Goal: Task Accomplishment & Management: Manage account settings

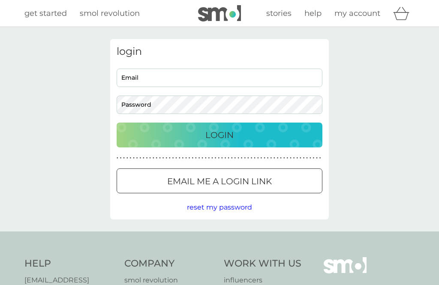
click at [279, 80] on input "Email" at bounding box center [219, 78] width 206 height 18
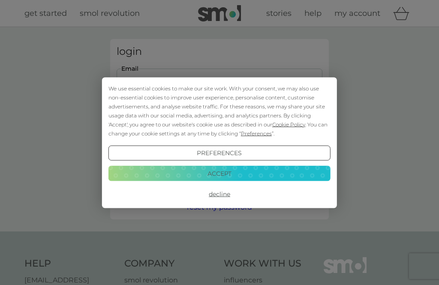
type input "hev_adams@hotmail.com"
click at [219, 134] on button "Login" at bounding box center [219, 134] width 206 height 25
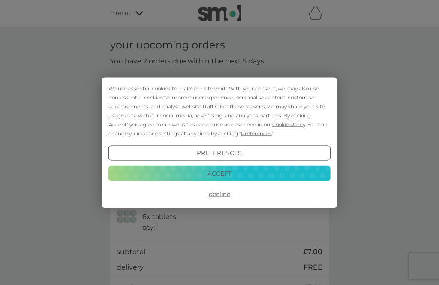
click at [301, 180] on button "Accept" at bounding box center [219, 173] width 222 height 15
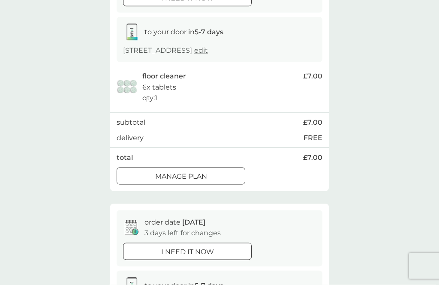
scroll to position [130, 0]
click at [215, 175] on div "Manage plan" at bounding box center [181, 175] width 128 height 11
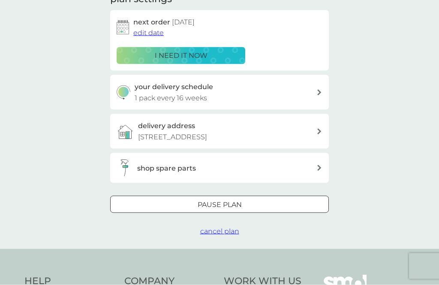
scroll to position [135, 0]
click at [317, 89] on icon at bounding box center [319, 92] width 4 height 6
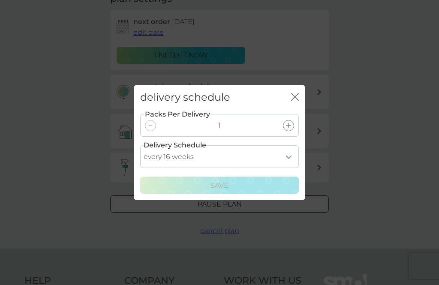
click at [293, 168] on select "every 1 week every 2 weeks every 3 weeks every 4 weeks every 5 weeks every 6 we…" at bounding box center [219, 156] width 158 height 23
select select "182"
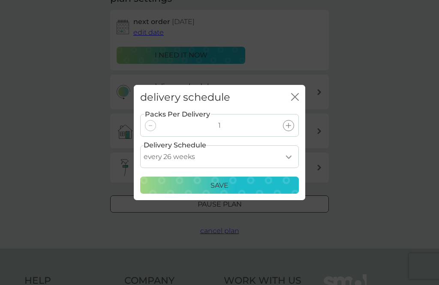
click at [282, 191] on div "Save" at bounding box center [219, 185] width 147 height 11
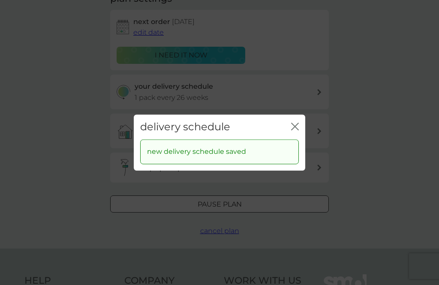
click at [294, 130] on icon "close" at bounding box center [295, 126] width 8 height 8
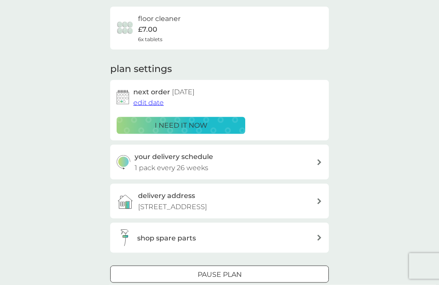
scroll to position [65, 0]
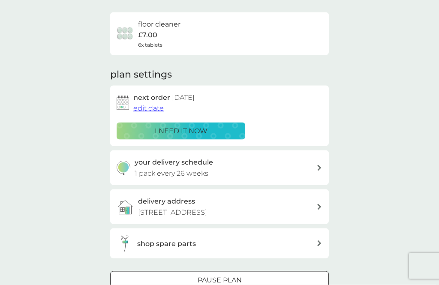
click at [289, 278] on div "Pause plan" at bounding box center [219, 280] width 218 height 11
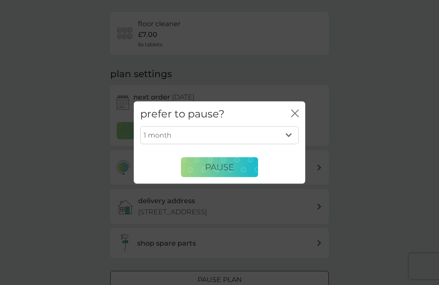
click at [287, 144] on select "1 month 2 months 3 months 4 months 5 months 6 months" at bounding box center [219, 135] width 158 height 18
select select "4"
click at [246, 177] on button "Pause" at bounding box center [219, 167] width 77 height 21
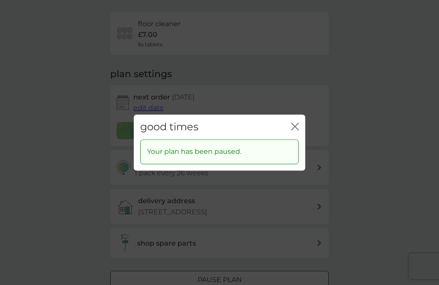
click at [297, 130] on icon "close" at bounding box center [296, 126] width 3 height 7
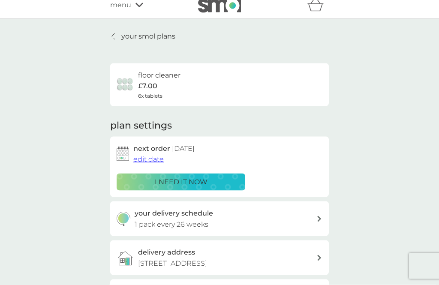
scroll to position [0, 0]
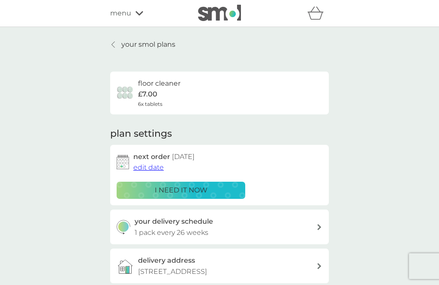
click at [147, 43] on p "your smol plans" at bounding box center [148, 44] width 54 height 11
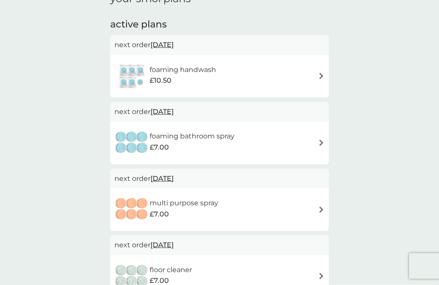
scroll to position [135, 0]
click at [324, 72] on img at bounding box center [321, 75] width 6 height 6
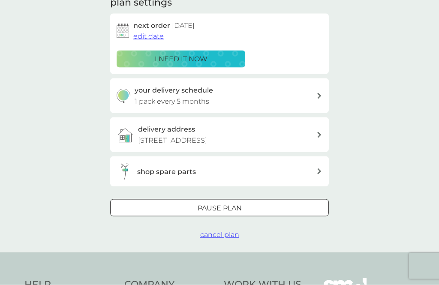
scroll to position [131, 0]
click at [275, 205] on div "Pause plan" at bounding box center [219, 207] width 218 height 11
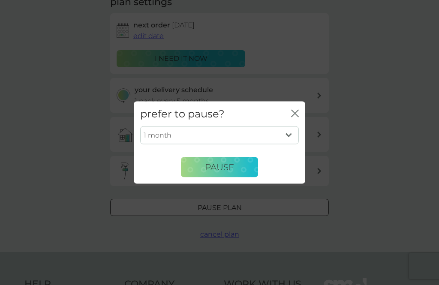
click at [294, 144] on select "1 month 2 months 3 months 4 months 5 months 6 months" at bounding box center [219, 135] width 158 height 18
select select "3"
click at [248, 177] on button "Pause" at bounding box center [219, 167] width 77 height 21
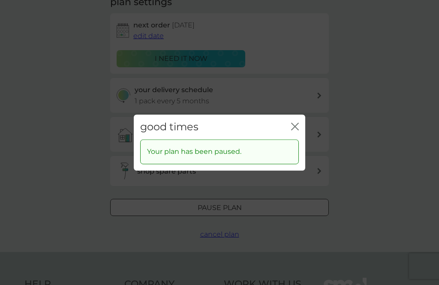
click at [296, 130] on icon "close" at bounding box center [295, 126] width 8 height 8
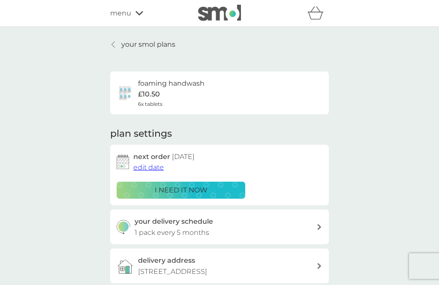
scroll to position [8, 0]
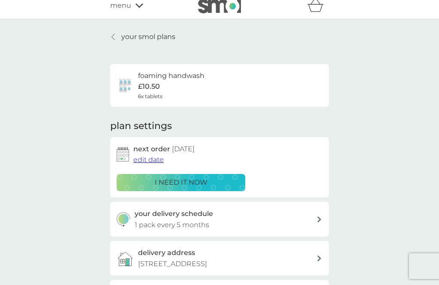
click at [127, 34] on p "your smol plans" at bounding box center [148, 36] width 54 height 11
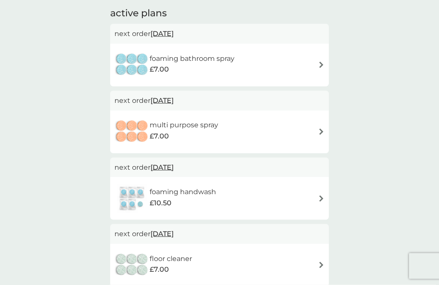
scroll to position [148, 0]
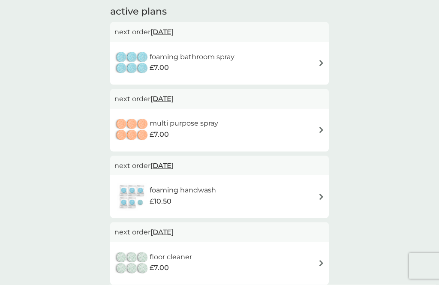
click at [317, 64] on div "foaming bathroom spray £7.00" at bounding box center [219, 63] width 210 height 30
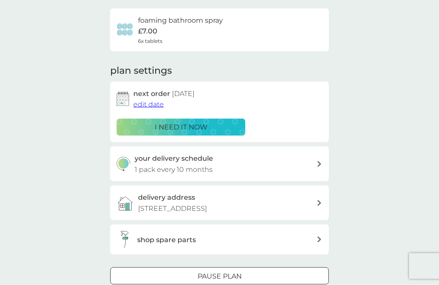
scroll to position [64, 0]
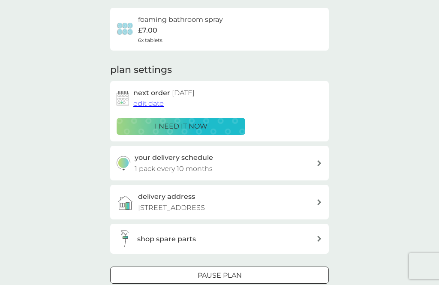
click at [251, 276] on div "Pause plan" at bounding box center [219, 275] width 218 height 11
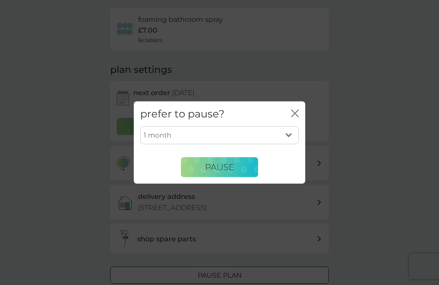
click at [292, 144] on select "1 month 2 months 3 months 4 months 5 months 6 months" at bounding box center [219, 135] width 158 height 18
select select "2"
click at [243, 177] on button "Pause" at bounding box center [219, 167] width 77 height 21
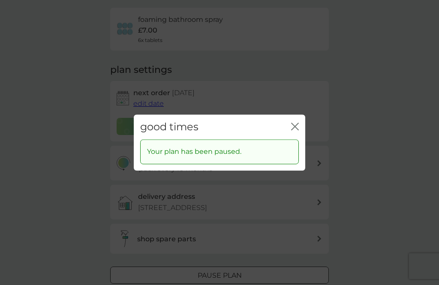
click at [385, 209] on div "good times close Your plan has been paused." at bounding box center [219, 142] width 439 height 285
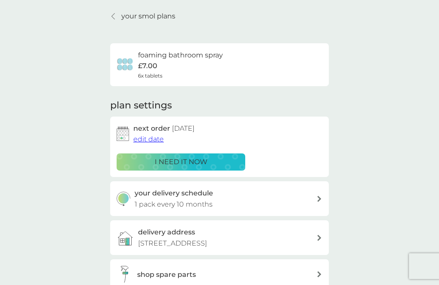
scroll to position [0, 0]
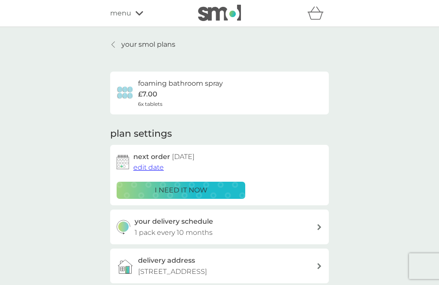
click at [139, 42] on p "your smol plans" at bounding box center [148, 44] width 54 height 11
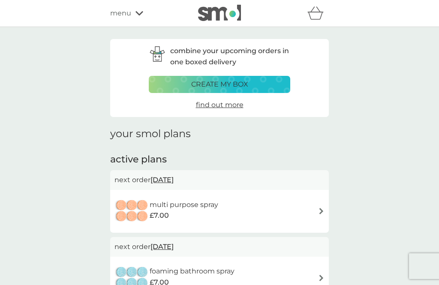
click at [135, 18] on div "menu" at bounding box center [146, 13] width 73 height 11
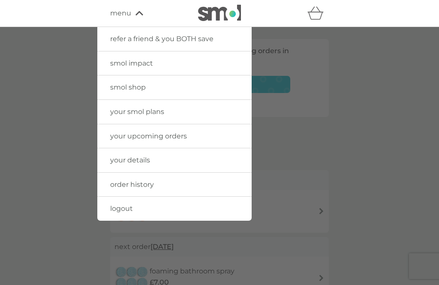
click at [210, 214] on link "logout" at bounding box center [174, 209] width 154 height 24
